Goal: Task Accomplishment & Management: Use online tool/utility

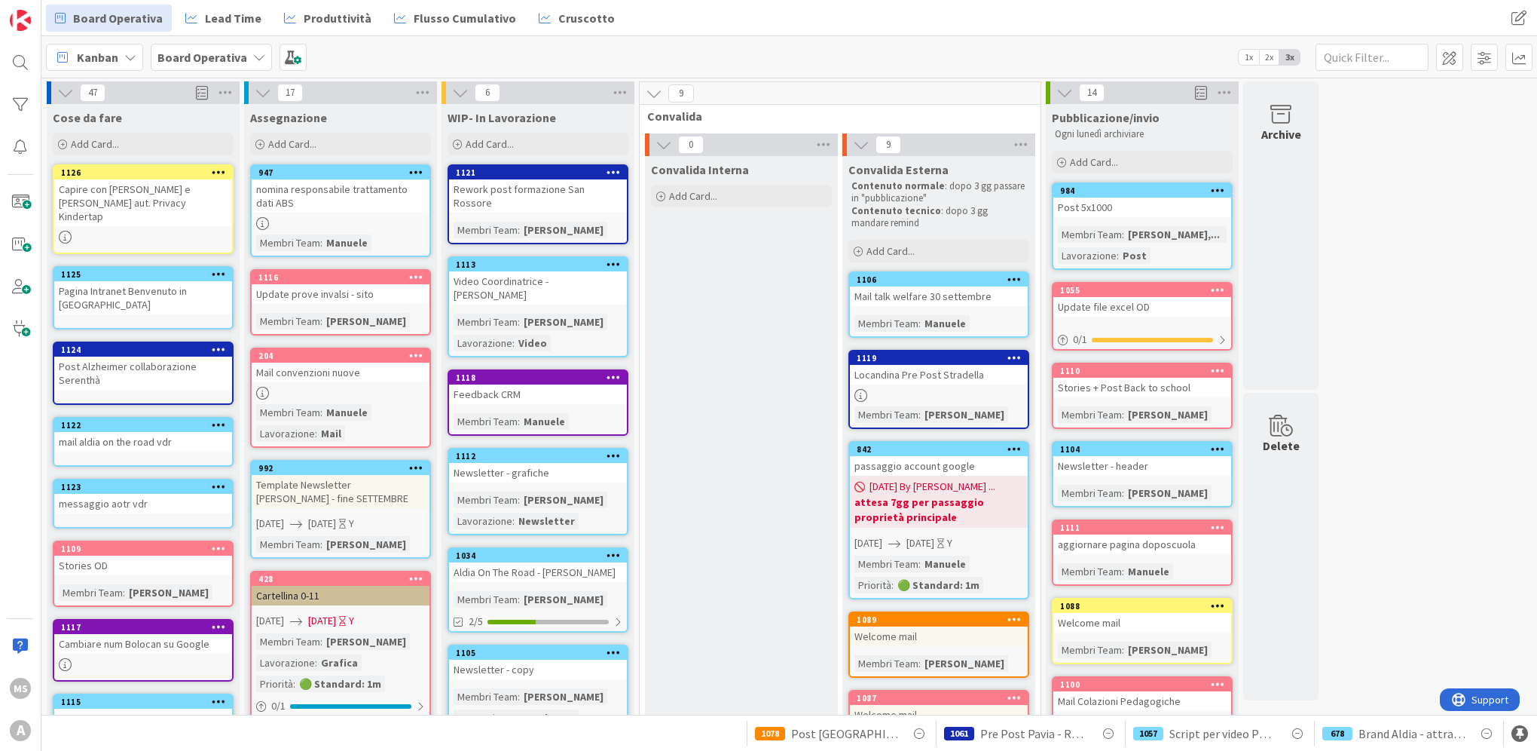
click at [581, 579] on link "1034 Aldia On The Road - [PERSON_NAME] Team : [PERSON_NAME] 2/5" at bounding box center [538, 589] width 181 height 85
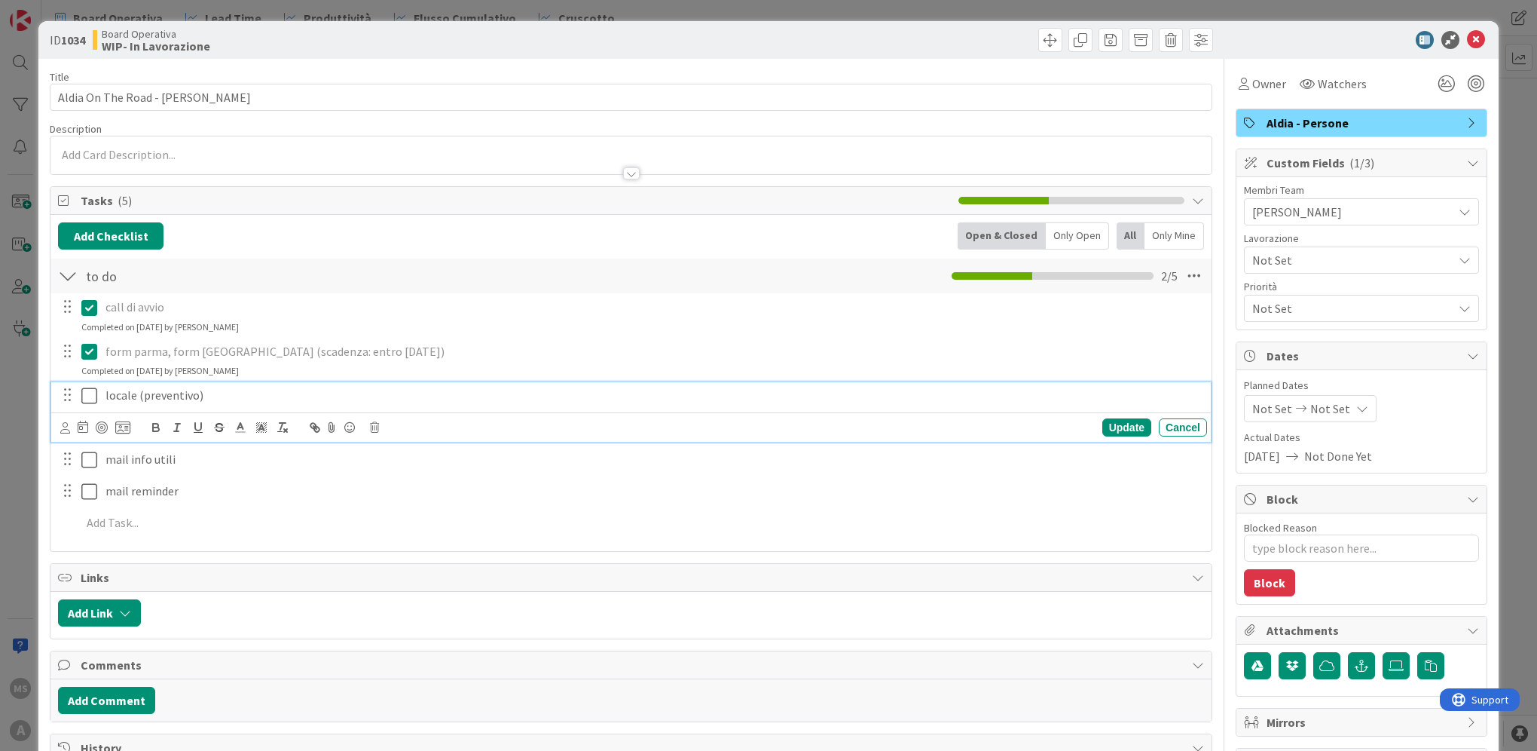
click at [84, 398] on icon at bounding box center [89, 396] width 16 height 18
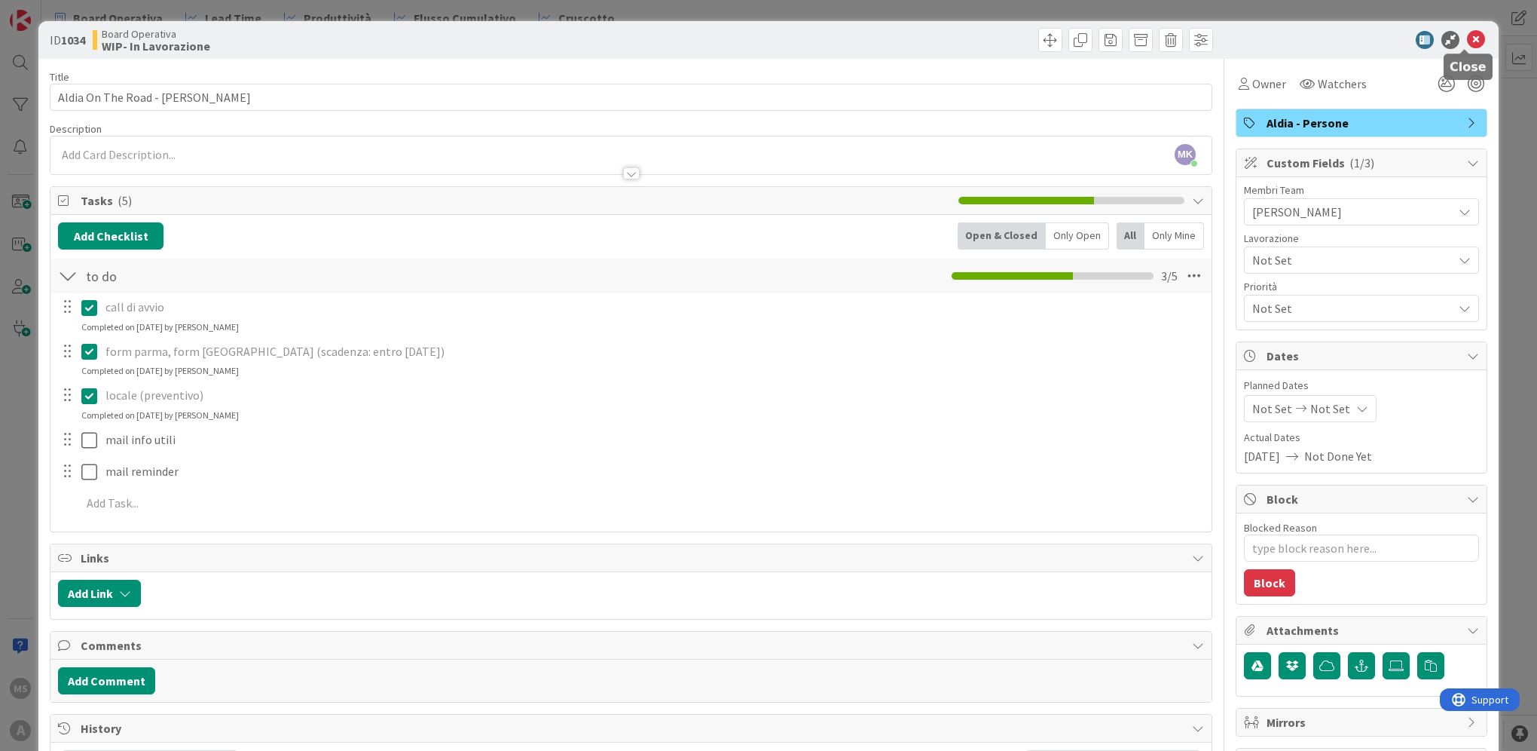
click at [1467, 41] on icon at bounding box center [1476, 40] width 18 height 18
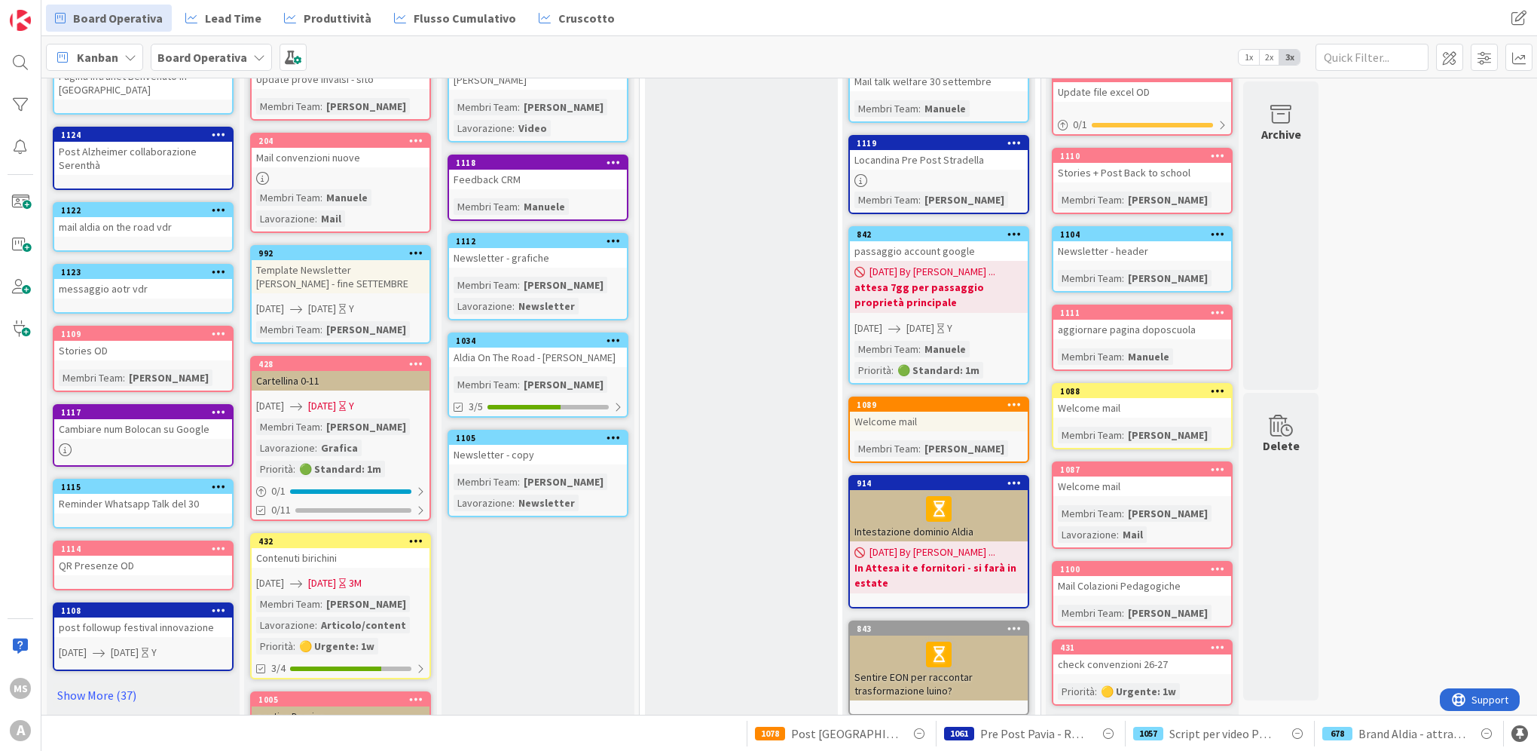
scroll to position [226, 0]
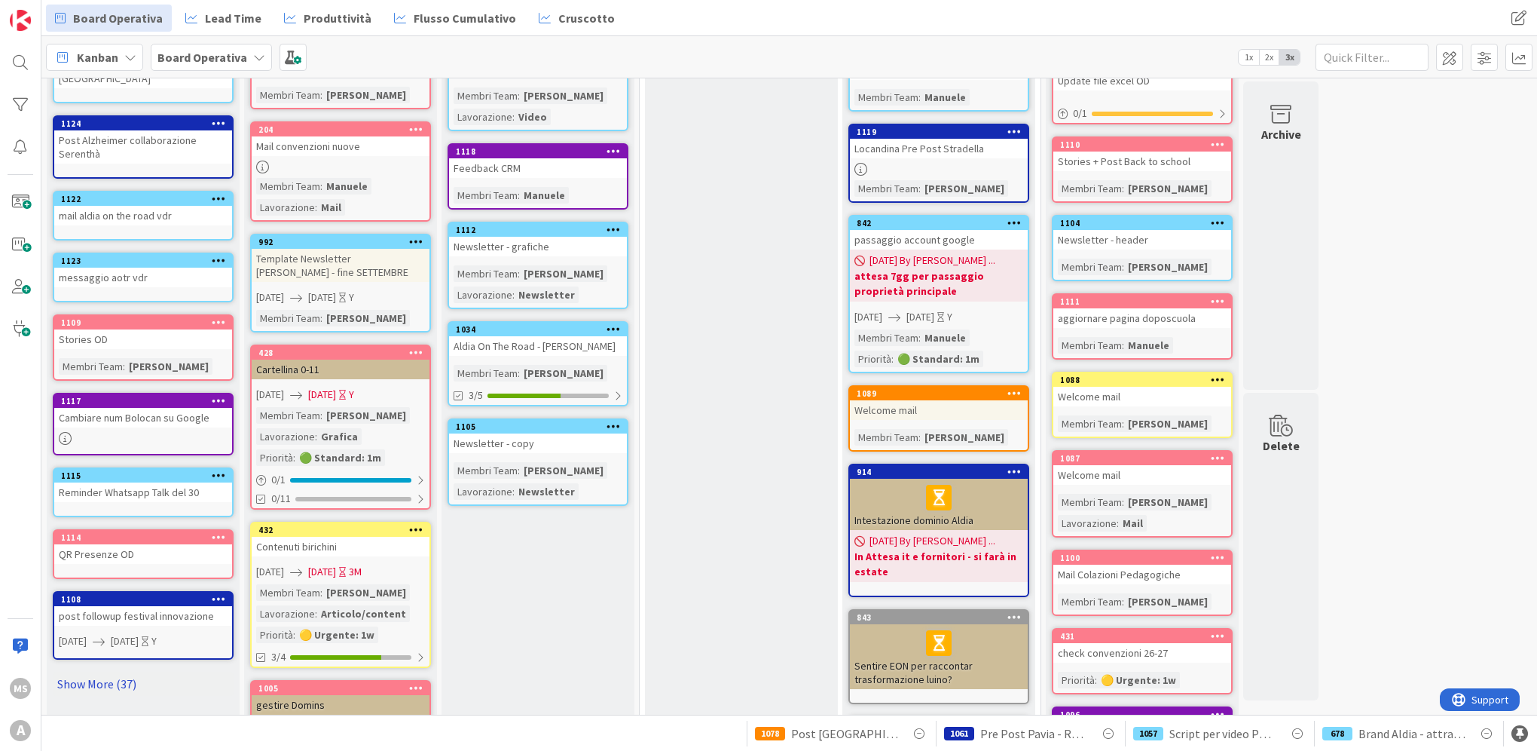
click at [81, 671] on link "Show More (37)" at bounding box center [143, 683] width 181 height 24
click at [151, 470] on div "1115" at bounding box center [146, 475] width 171 height 11
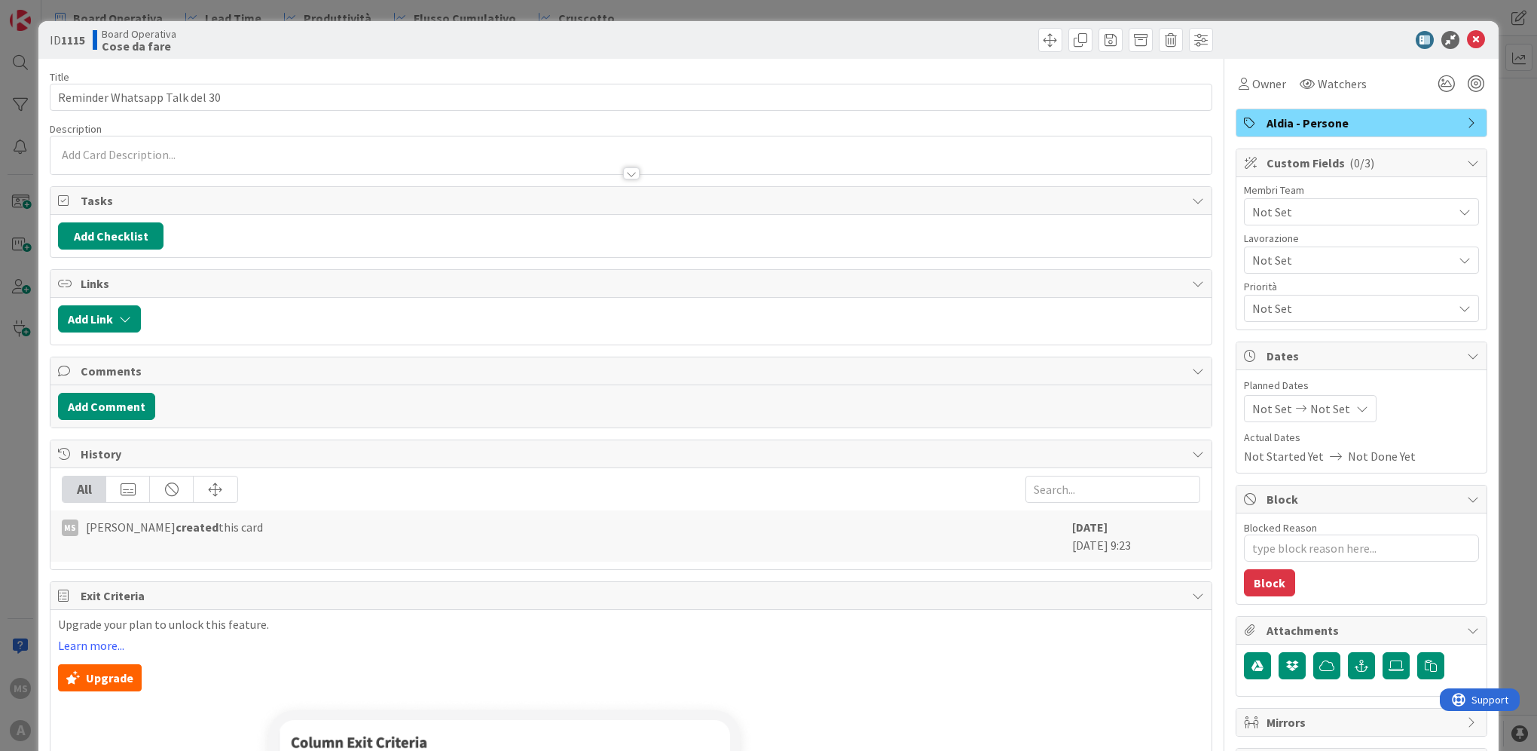
click at [1338, 211] on span "Not Set" at bounding box center [1352, 212] width 200 height 18
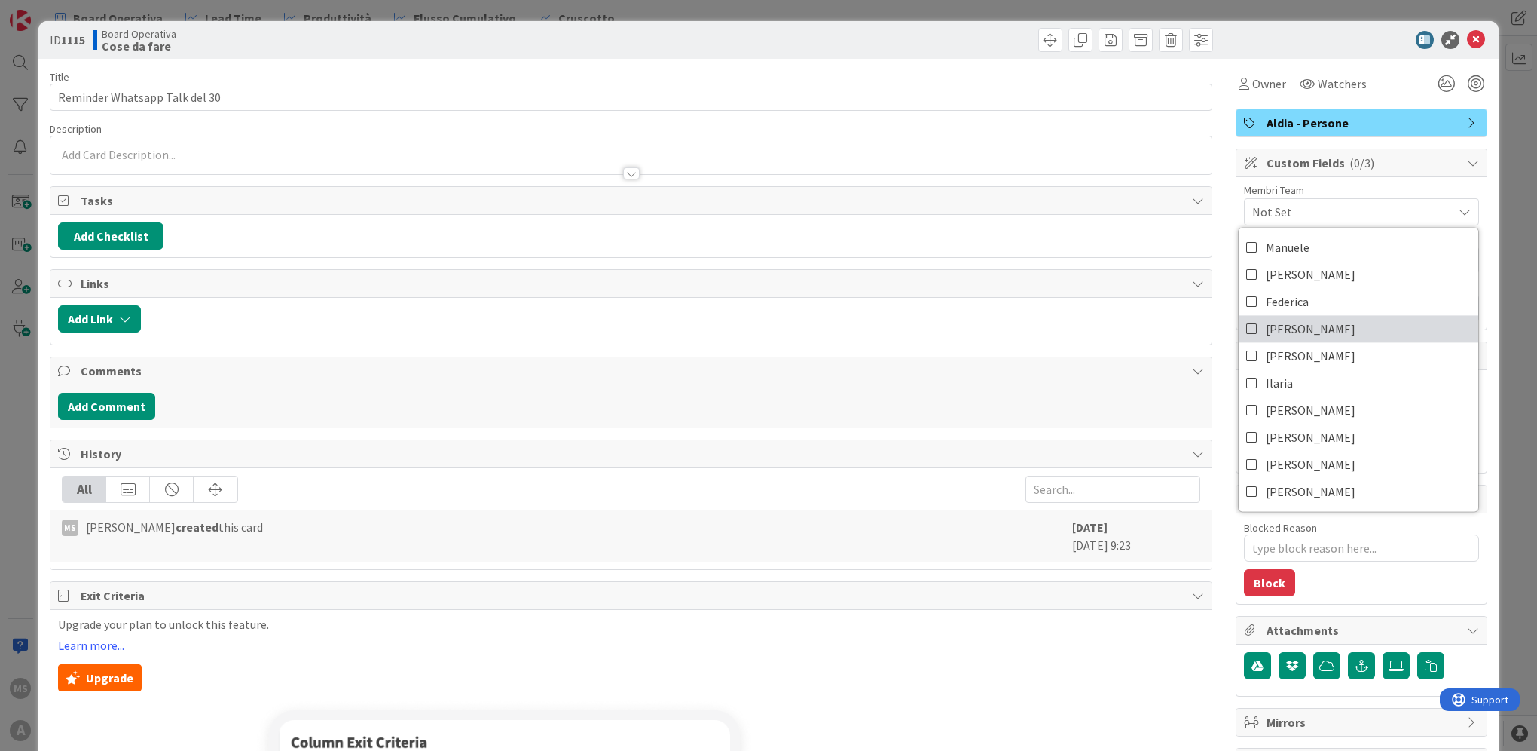
click at [1323, 338] on link "[PERSON_NAME]" at bounding box center [1359, 328] width 240 height 27
click at [1470, 44] on icon at bounding box center [1476, 40] width 18 height 18
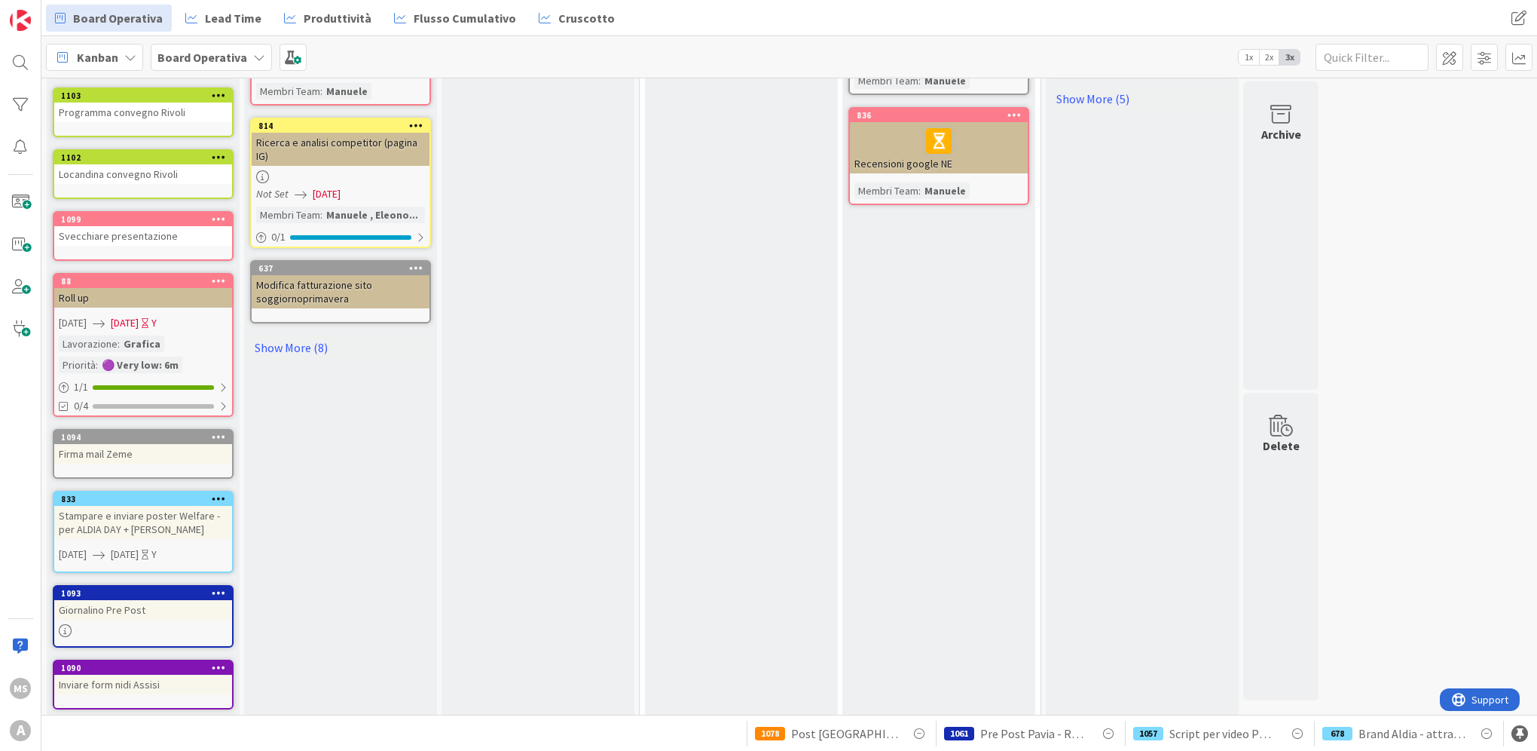
scroll to position [754, 0]
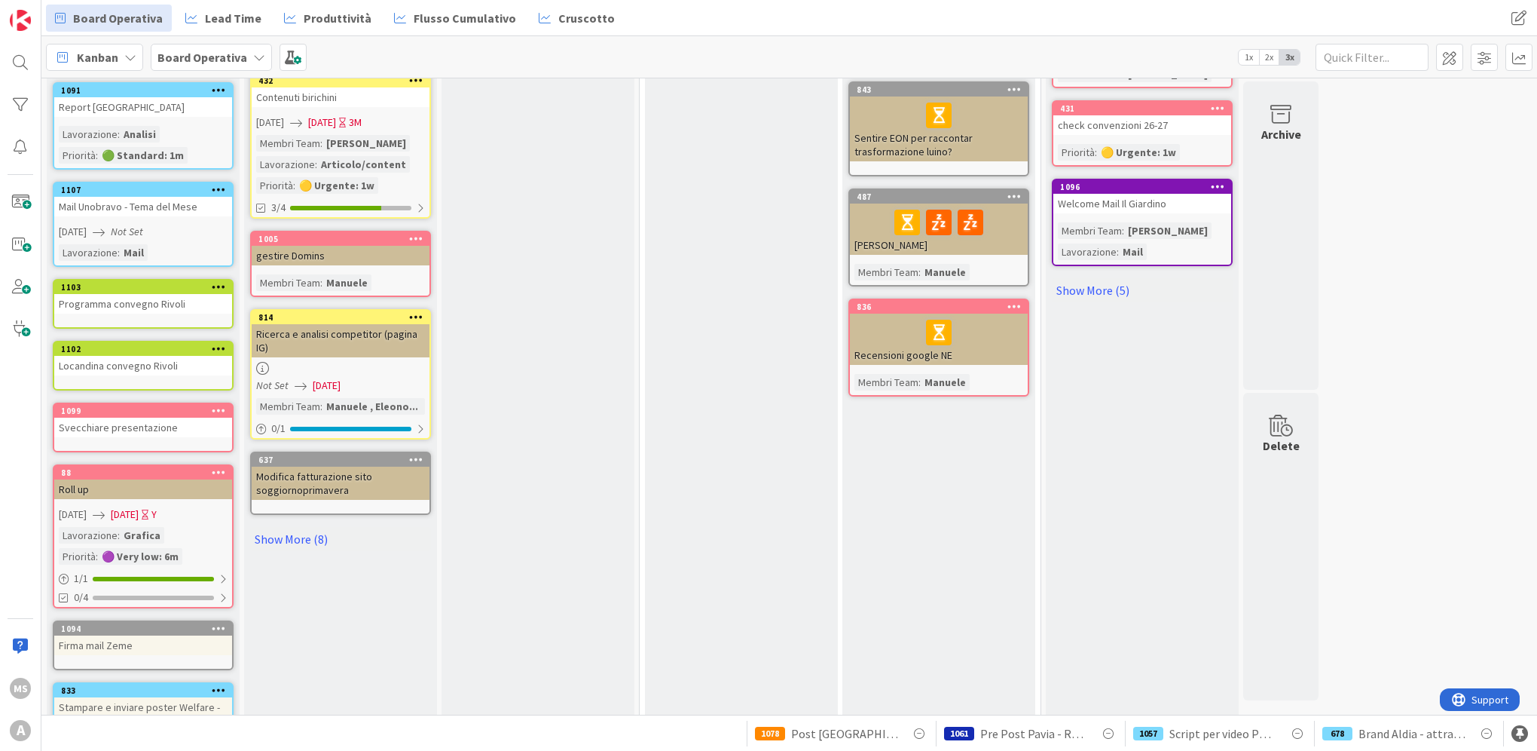
click at [275, 542] on link "Show More (8)" at bounding box center [340, 539] width 181 height 24
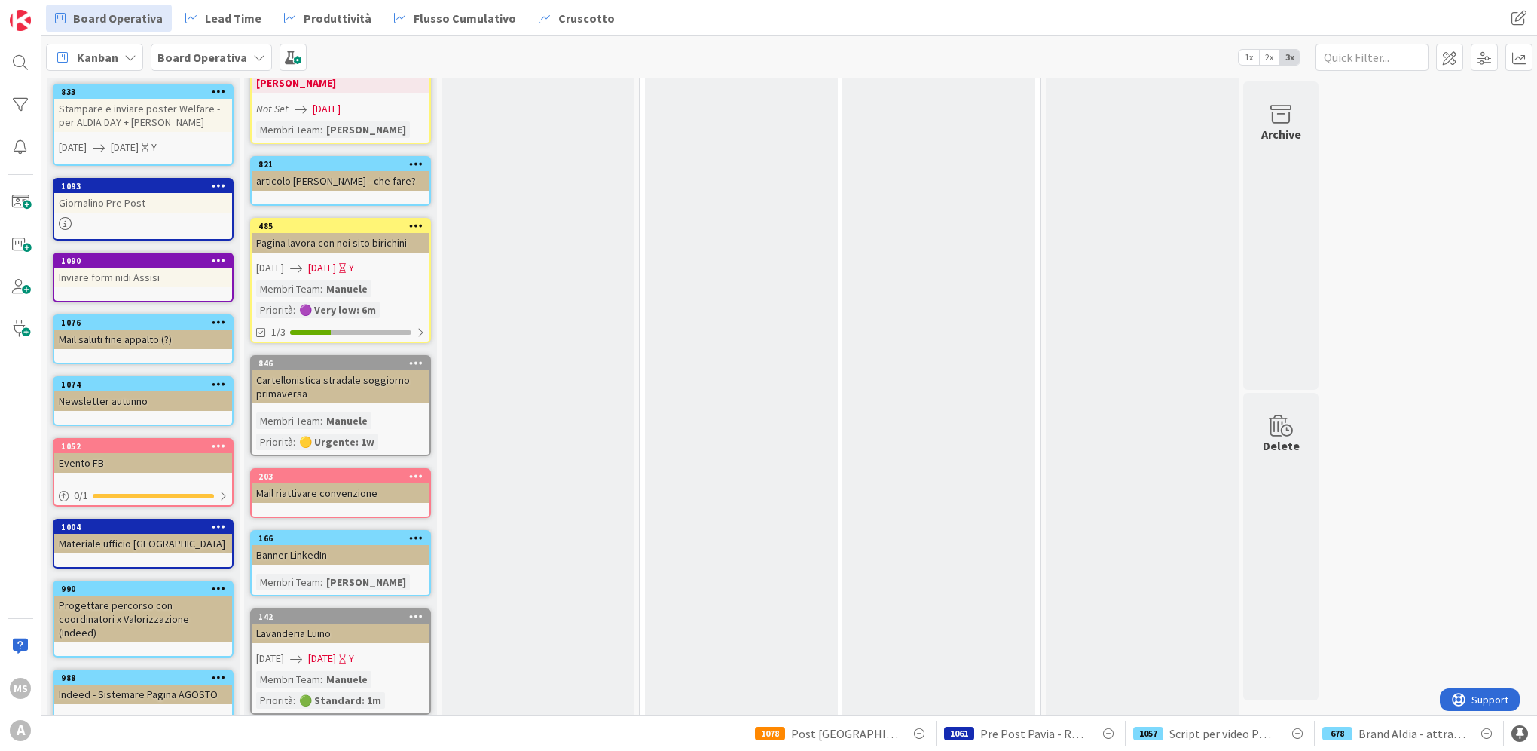
scroll to position [1432, 0]
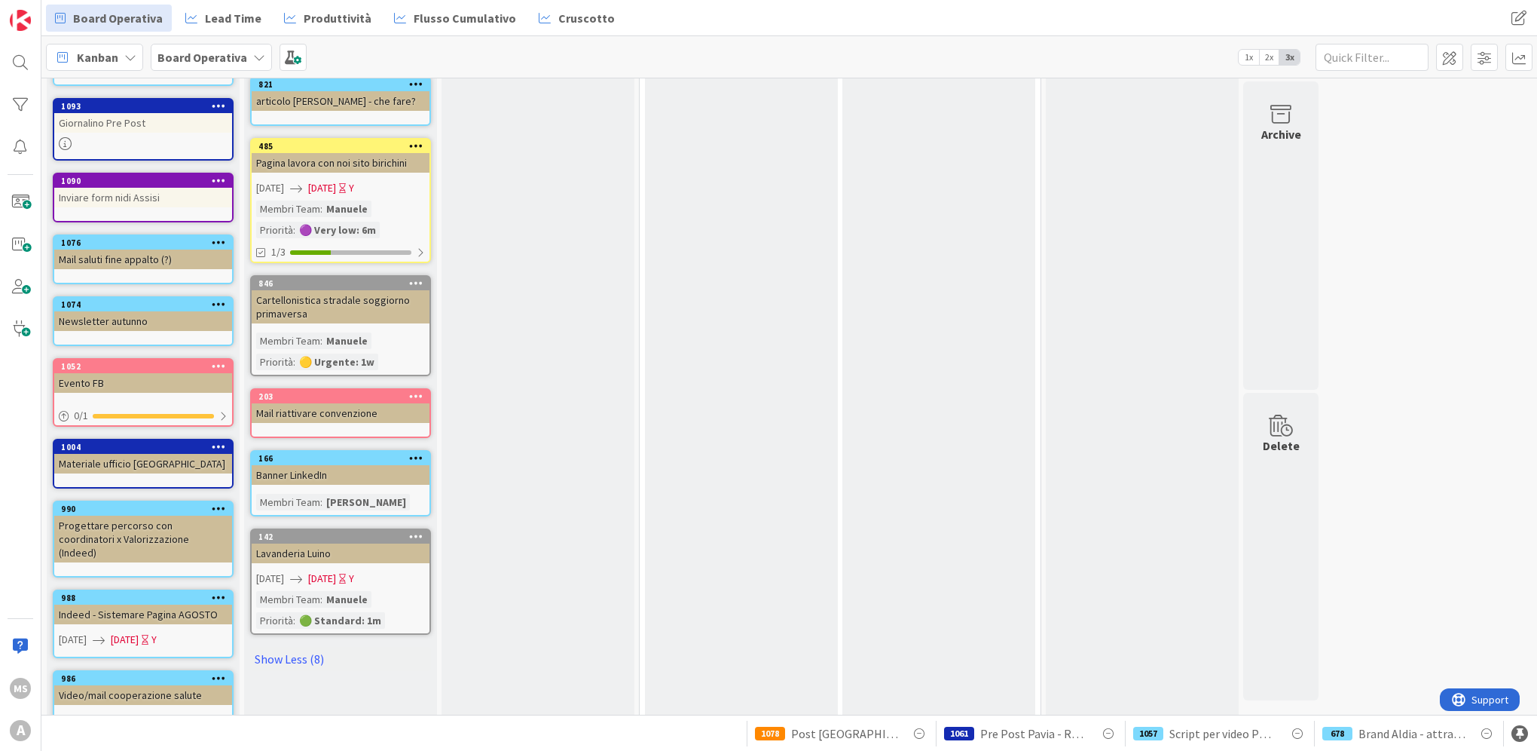
click at [301, 647] on link "Show Less (8)" at bounding box center [340, 659] width 181 height 24
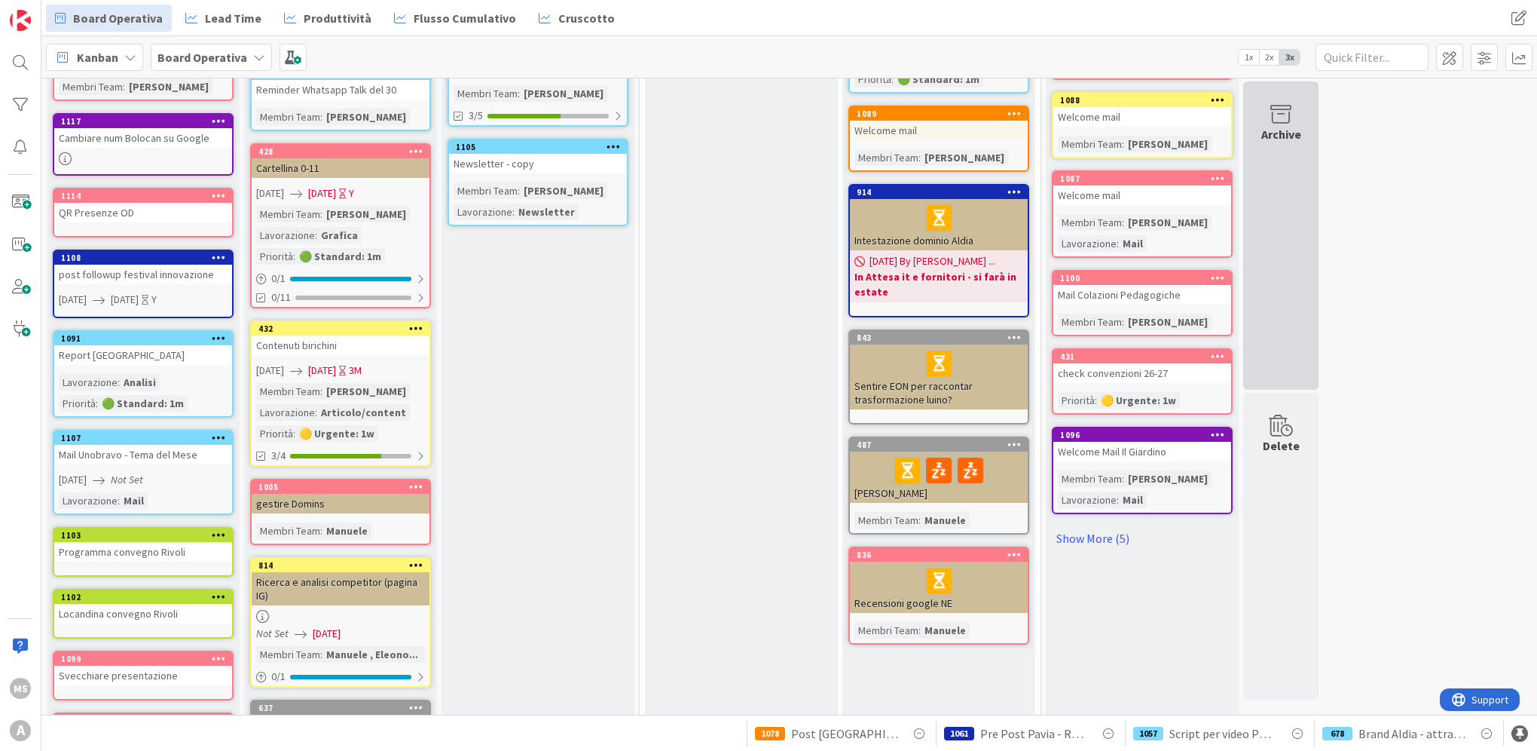
scroll to position [301, 0]
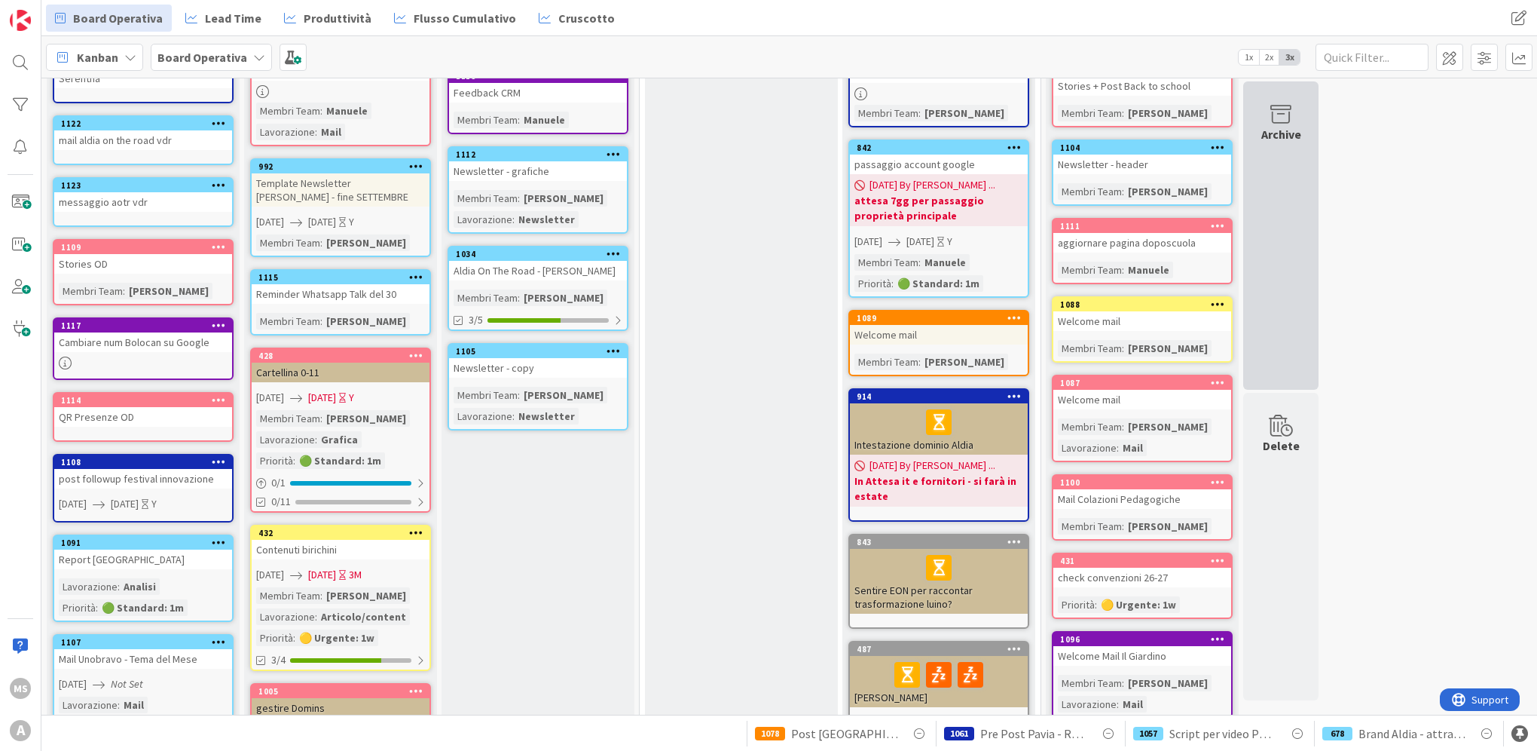
click at [1301, 329] on div "Archive" at bounding box center [1280, 235] width 75 height 308
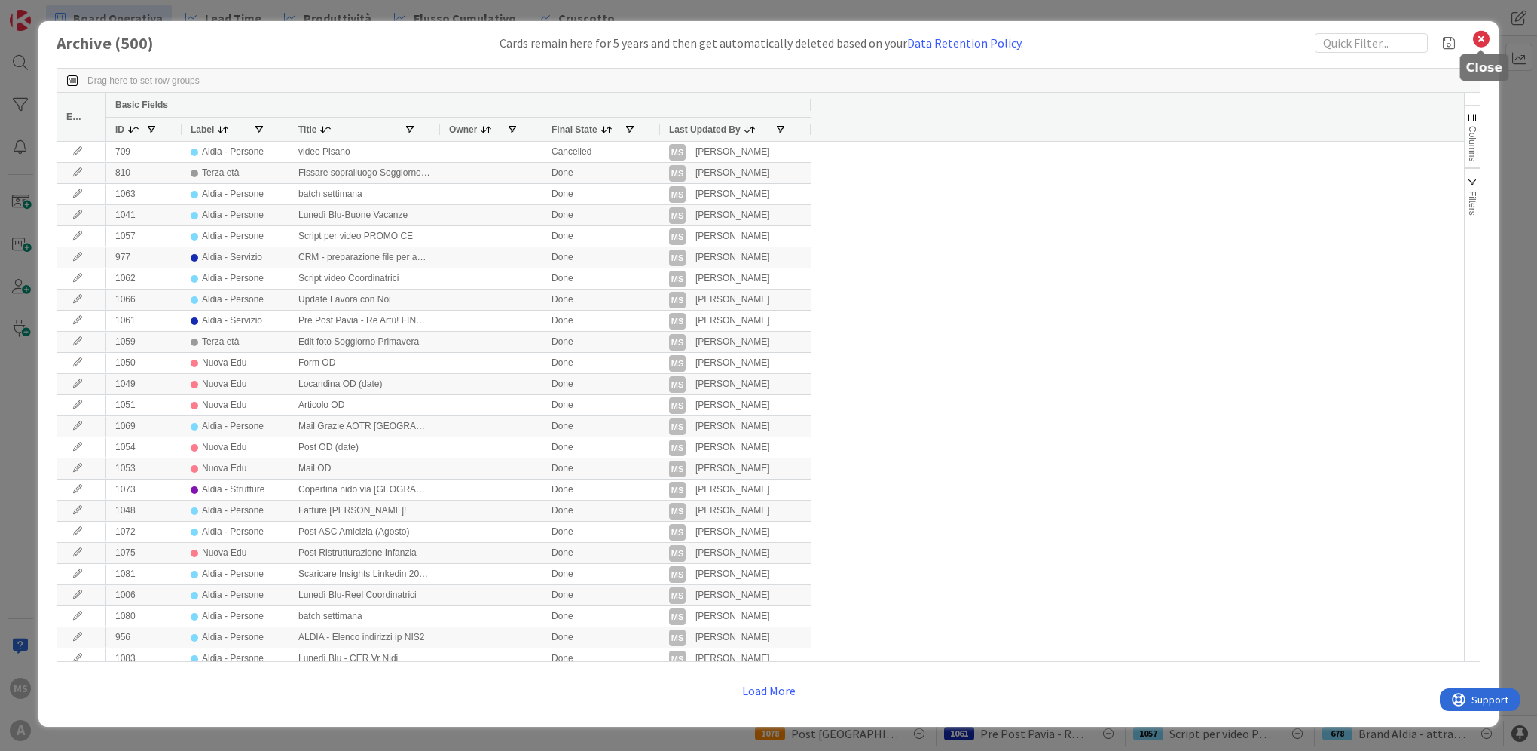
click at [1474, 48] on icon at bounding box center [1482, 39] width 20 height 21
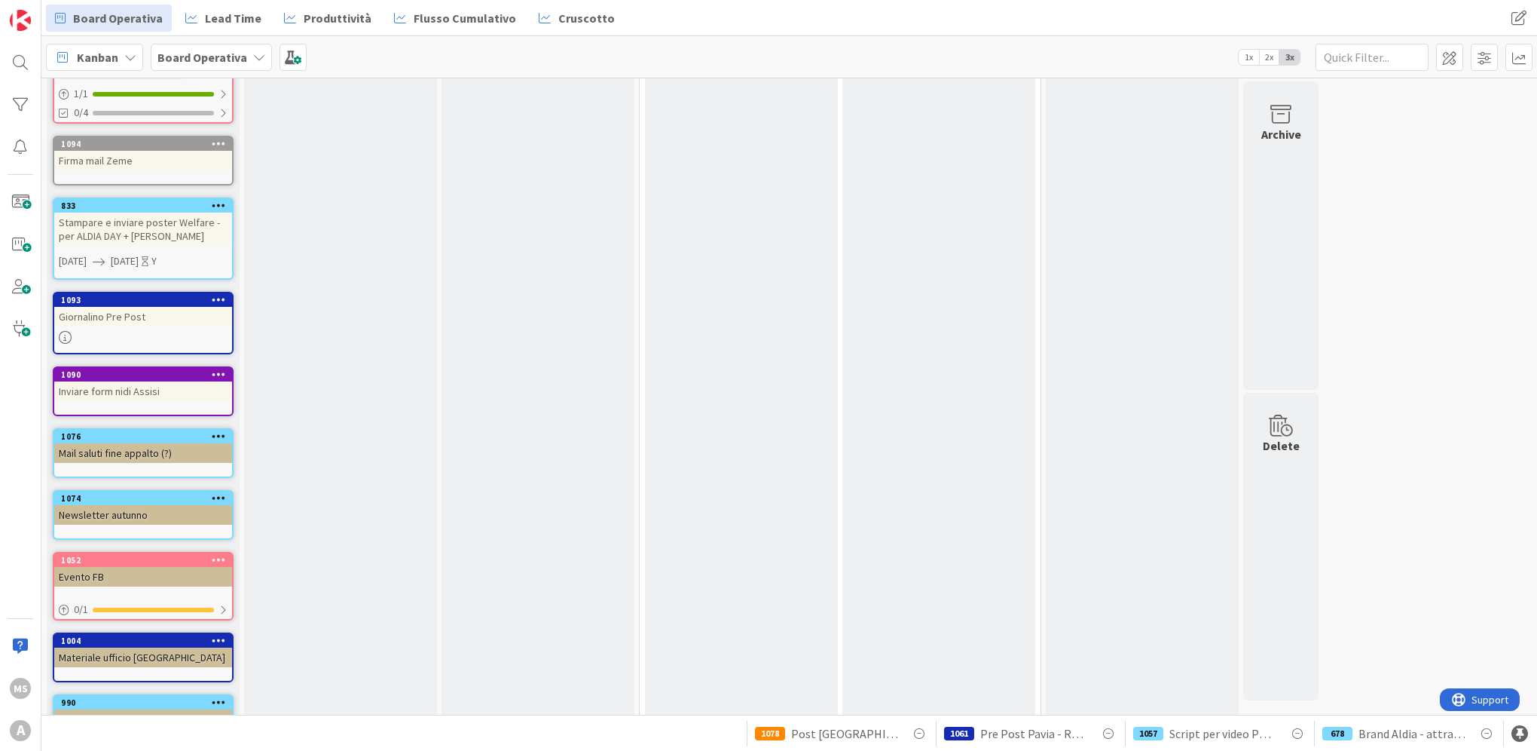
scroll to position [1130, 0]
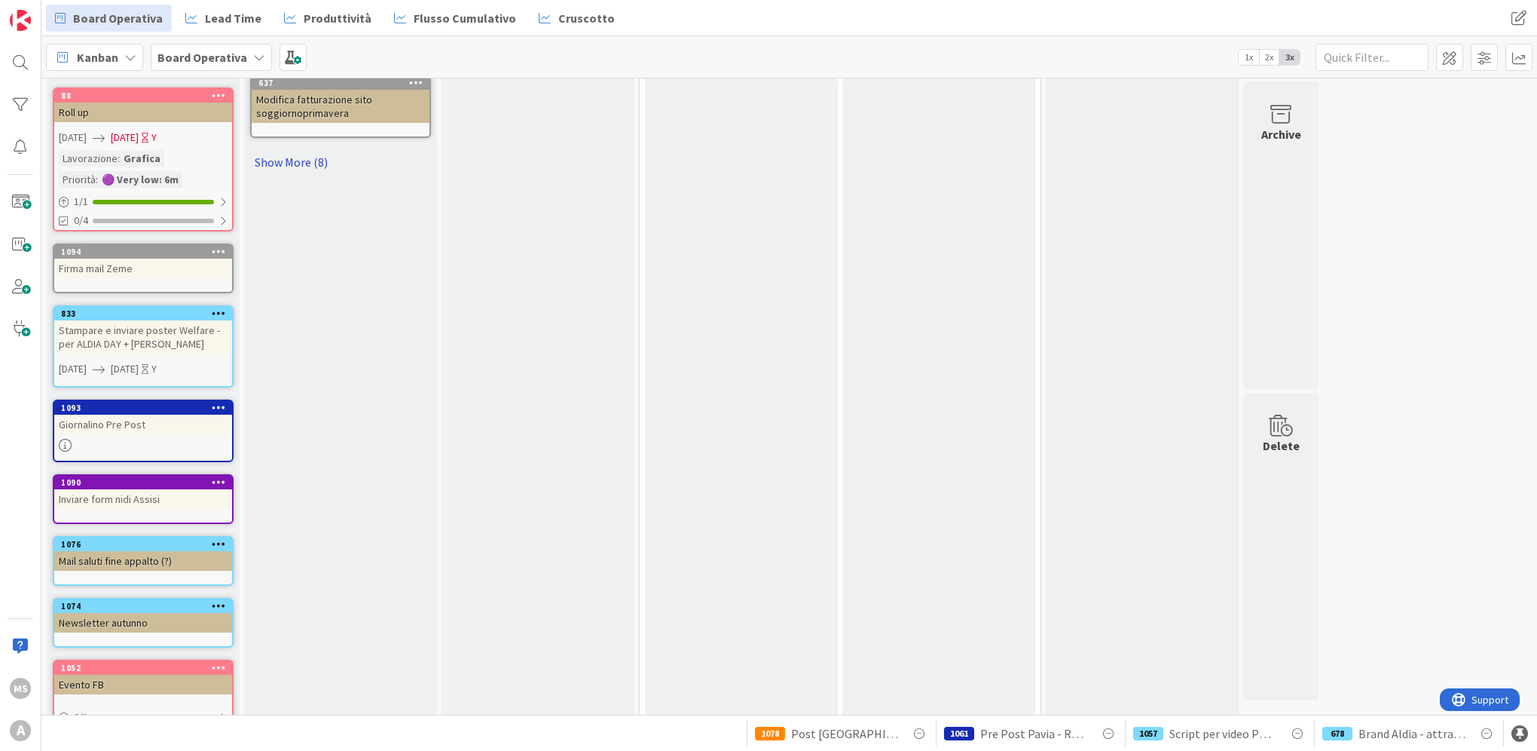
click at [276, 158] on link "Show More (8)" at bounding box center [340, 162] width 181 height 24
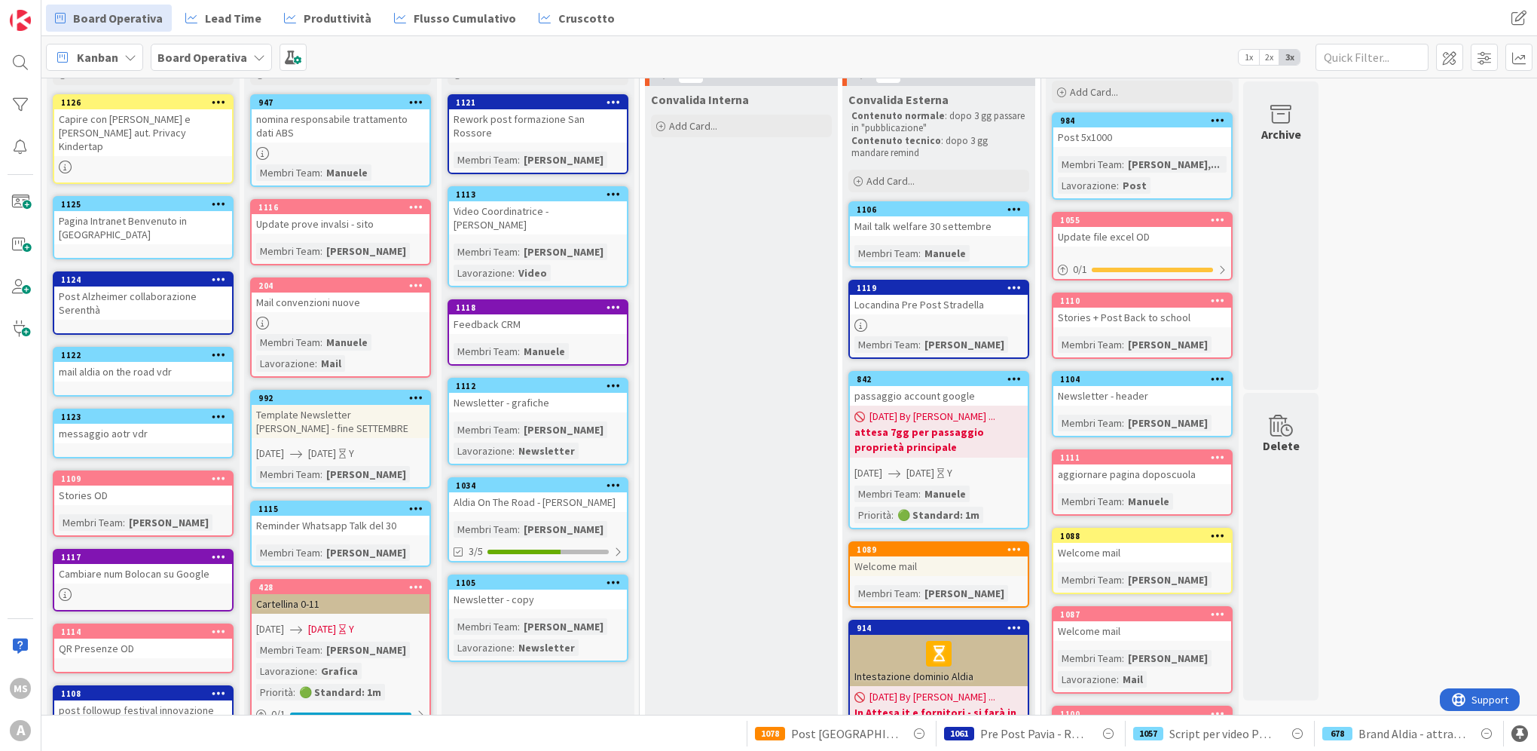
scroll to position [0, 0]
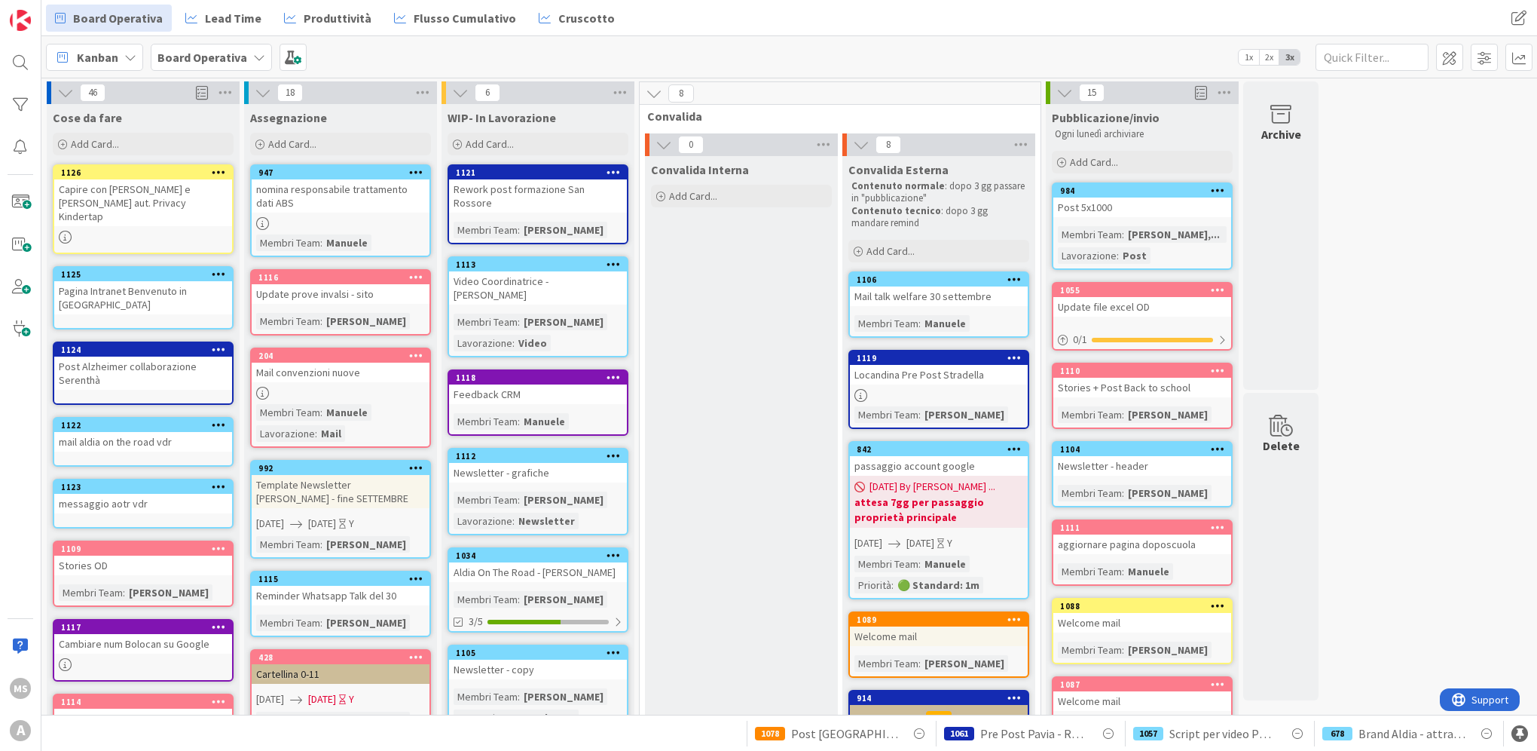
click at [865, 392] on icon at bounding box center [861, 395] width 13 height 13
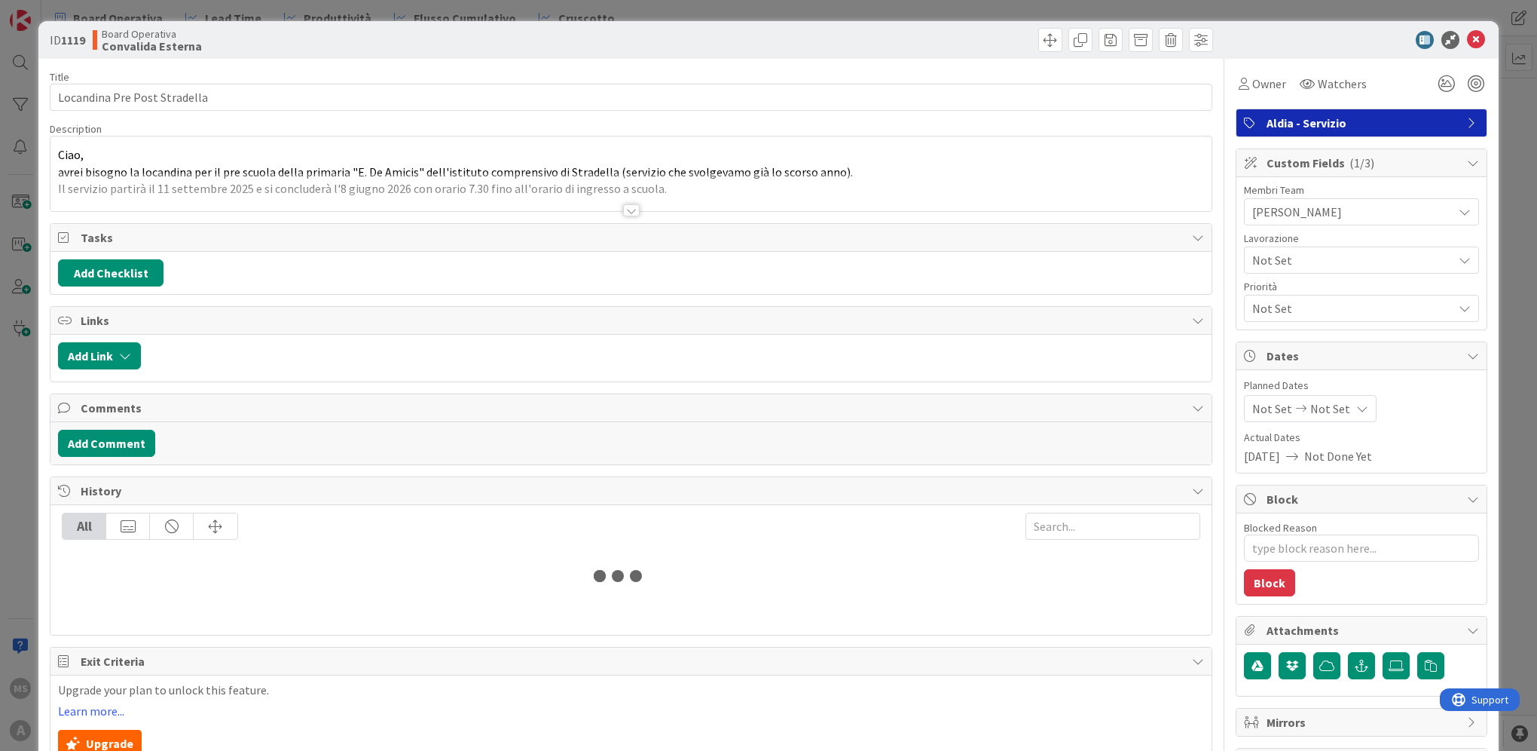
type textarea "x"
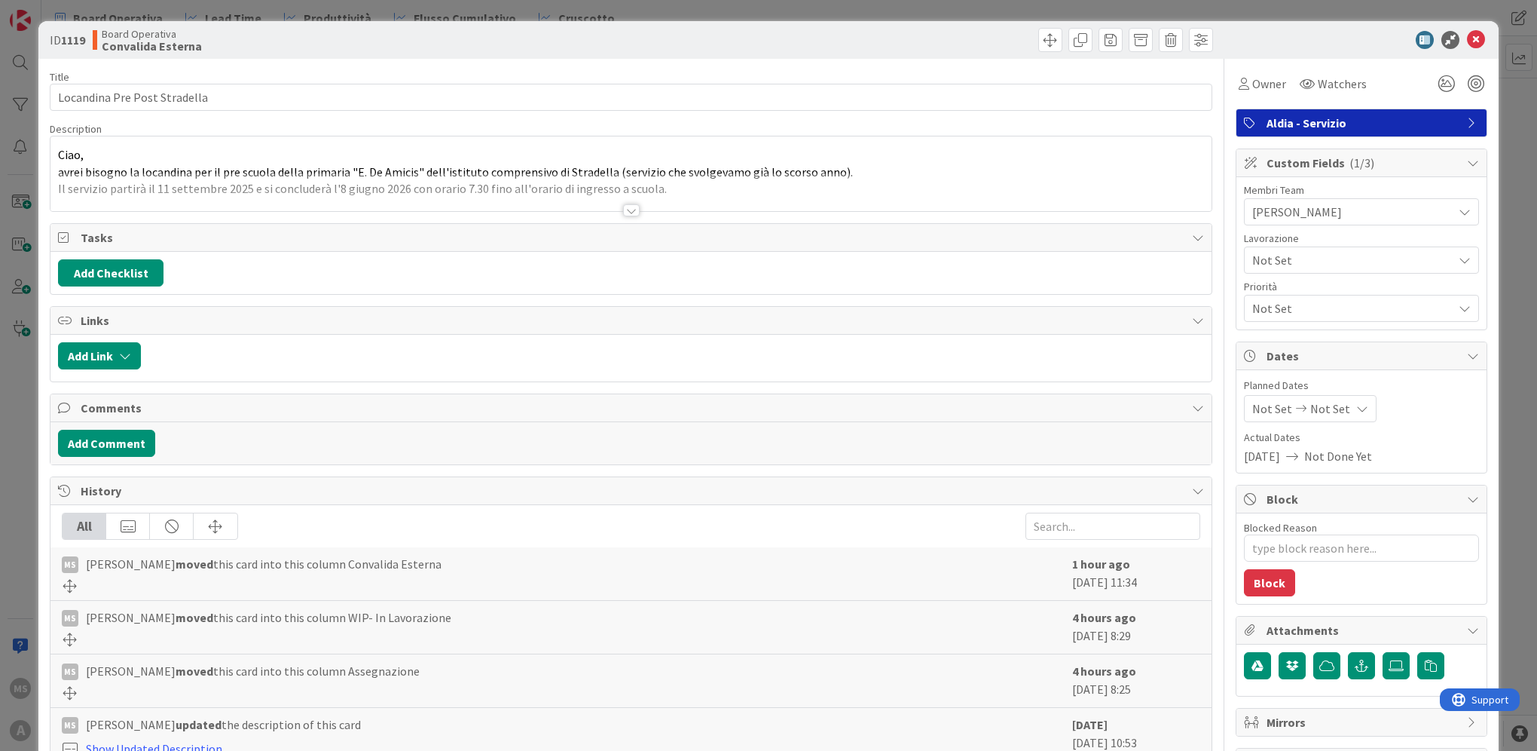
drag, startPoint x: 1511, startPoint y: 270, endPoint x: 1500, endPoint y: 268, distance: 11.5
click at [1514, 270] on div "ID 1119 Board Operativa Convalida Esterna Title 28 / 128 Locandina Pre Post Str…" at bounding box center [768, 375] width 1537 height 751
